Goal: Task Accomplishment & Management: Use online tool/utility

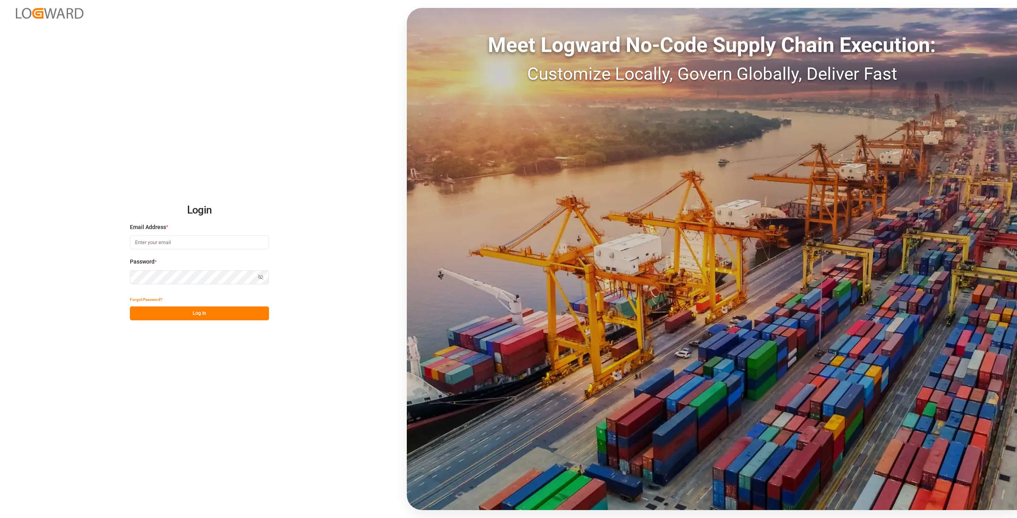
type input "[PERSON_NAME][EMAIL_ADDRESS][DOMAIN_NAME]"
click at [95, 266] on div "Login Email Address * [PERSON_NAME][EMAIL_ADDRESS][DOMAIN_NAME] Password * Show…" at bounding box center [508, 259] width 1017 height 518
click at [71, 274] on div "Login Email Address * [PERSON_NAME][EMAIL_ADDRESS][DOMAIN_NAME] Password * Show…" at bounding box center [508, 259] width 1017 height 518
click at [137, 309] on button "Log In" at bounding box center [199, 314] width 139 height 14
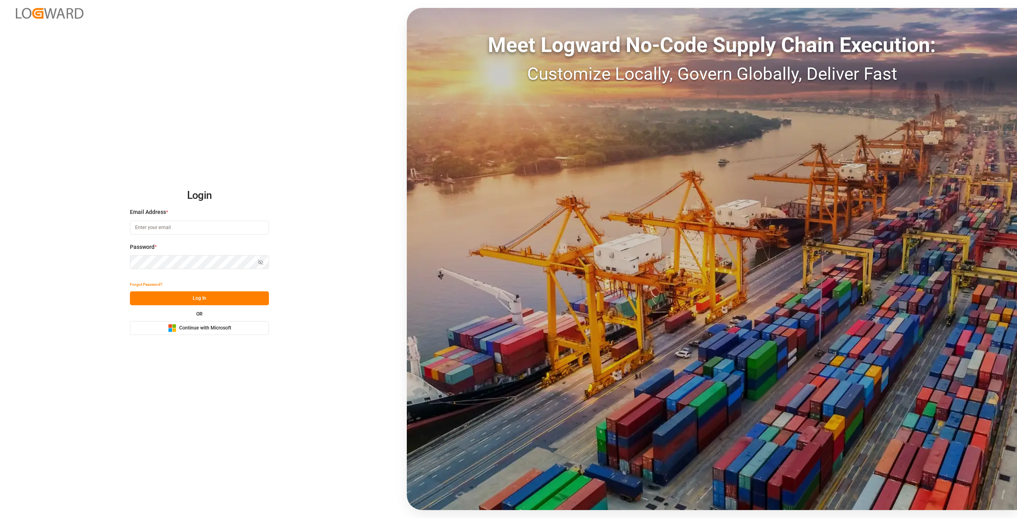
type input "[PERSON_NAME][EMAIL_ADDRESS][DOMAIN_NAME]"
click at [0, 263] on div "Login Email Address * alexander.schoeps@leschaco.com Password * Show password F…" at bounding box center [508, 259] width 1017 height 518
click at [157, 301] on button "Log In" at bounding box center [199, 299] width 139 height 14
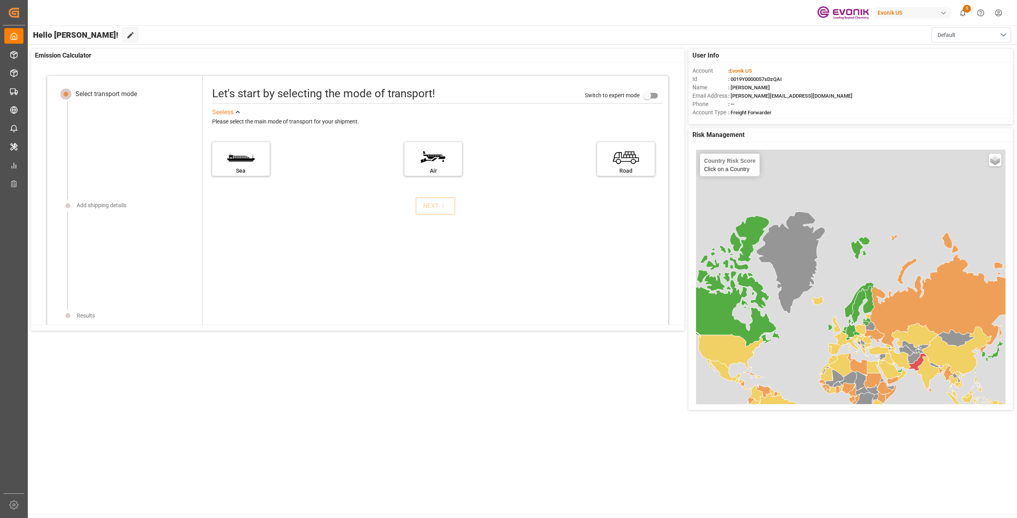
click at [942, 14] on div "button" at bounding box center [943, 13] width 8 height 8
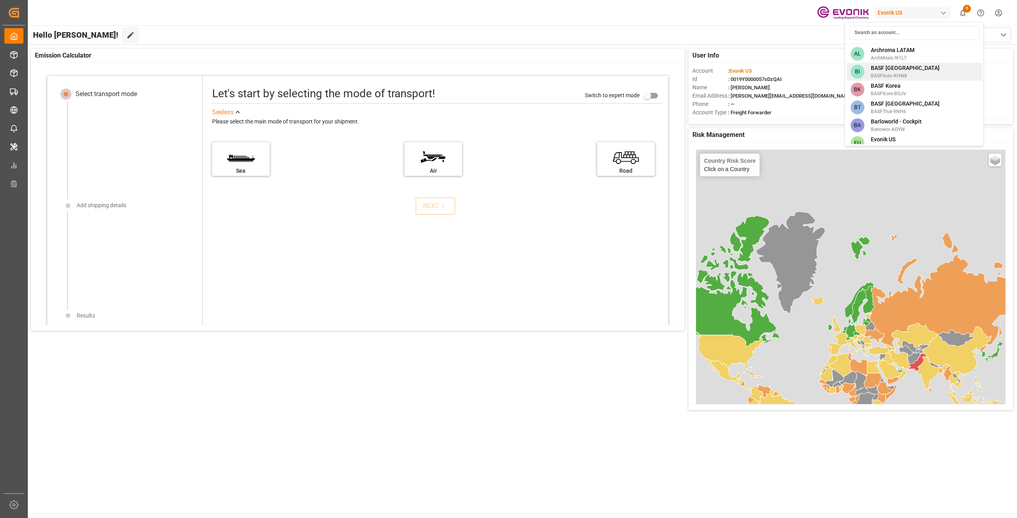
click at [901, 75] on span "BASFIndo-KHN8" at bounding box center [905, 75] width 69 height 7
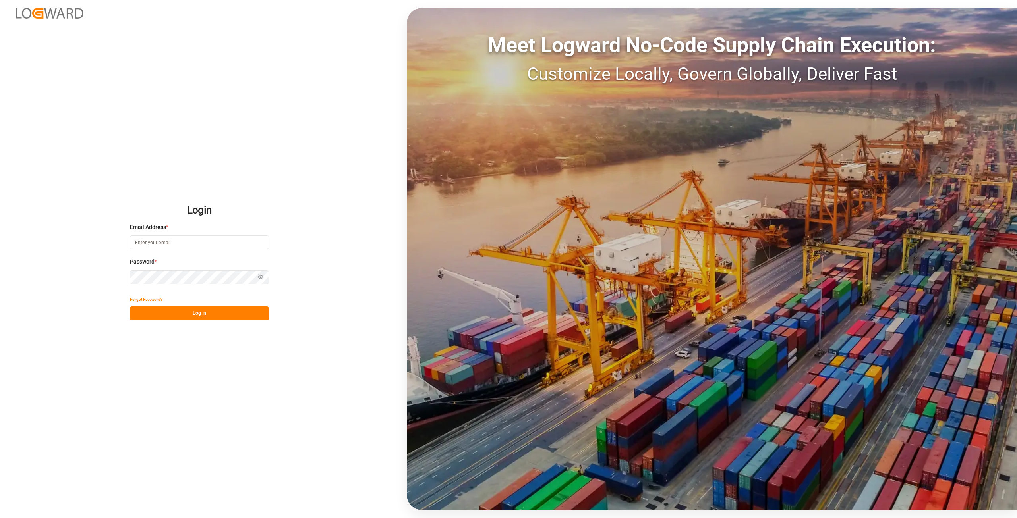
type input "[PERSON_NAME][EMAIL_ADDRESS][DOMAIN_NAME]"
click at [59, 281] on div "Login Email Address * [PERSON_NAME][EMAIL_ADDRESS][DOMAIN_NAME] Password * Show…" at bounding box center [508, 259] width 1017 height 518
click at [154, 313] on button "Log In" at bounding box center [199, 314] width 139 height 14
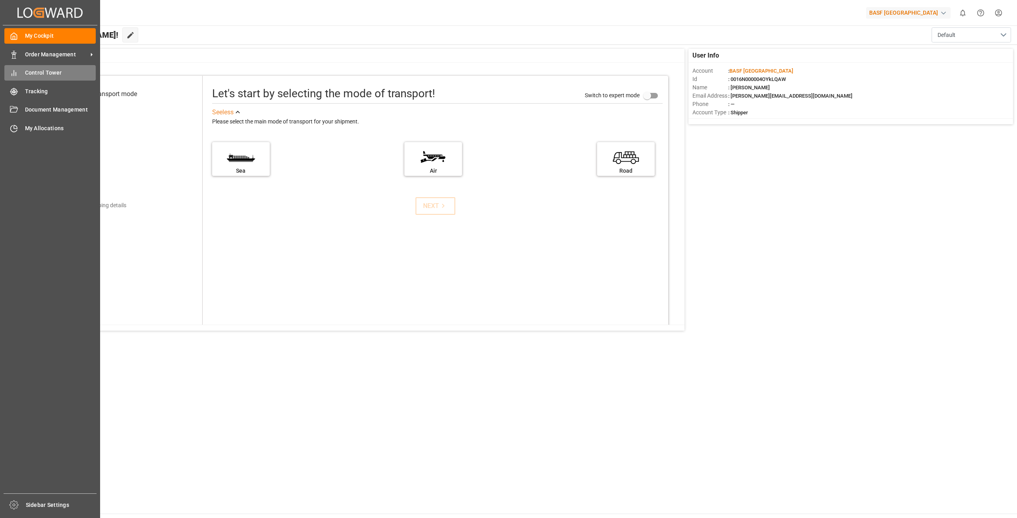
click at [23, 77] on div "Control Tower Control Tower" at bounding box center [49, 72] width 91 height 15
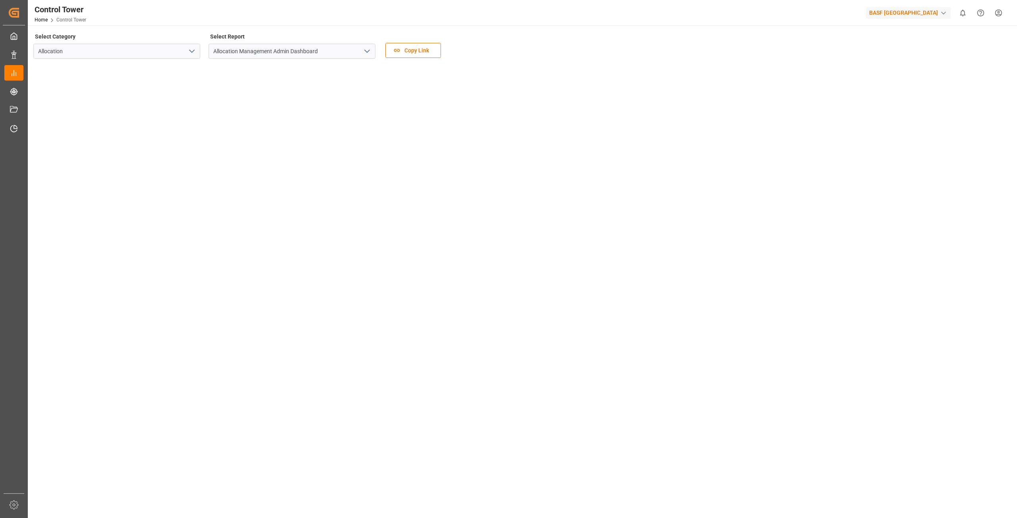
click at [195, 52] on icon "open menu" at bounding box center [192, 51] width 10 height 10
click at [118, 89] on div "Sourcing" at bounding box center [117, 87] width 166 height 18
click at [367, 55] on icon "open menu" at bounding box center [367, 51] width 10 height 10
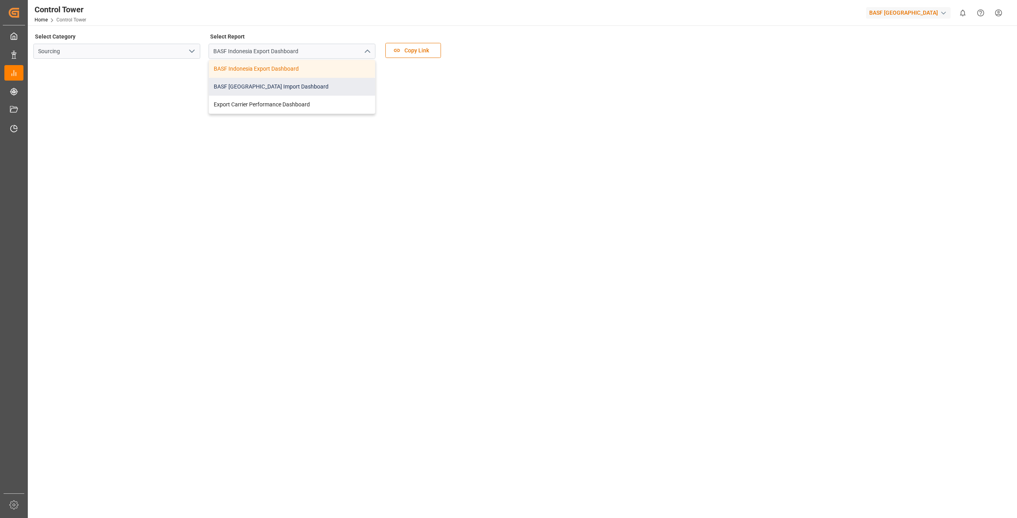
click at [291, 85] on div "BASF Indonesia Import Dashboard" at bounding box center [292, 87] width 166 height 18
